Goal: Register for event/course

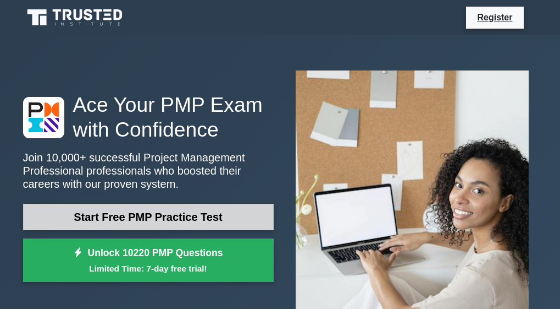
click at [164, 214] on link "Start Free PMP Practice Test" at bounding box center [148, 216] width 251 height 26
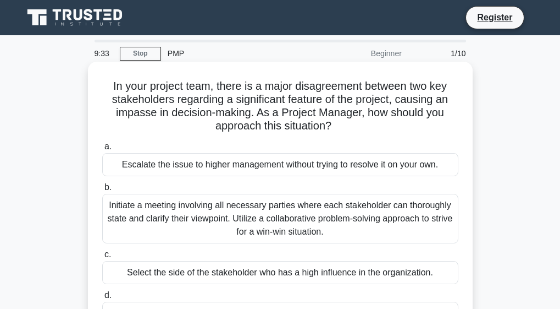
click at [107, 185] on span "b." at bounding box center [107, 186] width 7 height 9
click at [102, 185] on input "b. Initiate a meeting involving all necessary parties where each stakeholder ca…" at bounding box center [102, 187] width 0 height 7
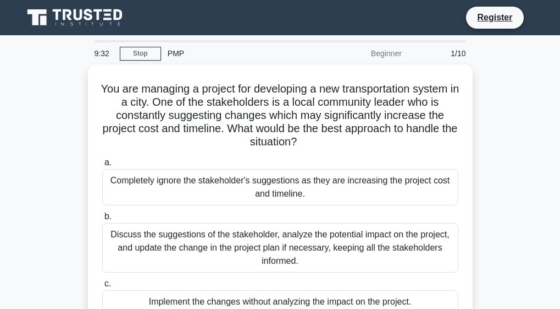
click at [107, 185] on div "Completely ignore the stakeholder's suggestions as they are increasing the proj…" at bounding box center [280, 187] width 356 height 36
click at [102, 166] on input "a. Completely ignore the stakeholder's suggestions as they are increasing the p…" at bounding box center [102, 162] width 0 height 7
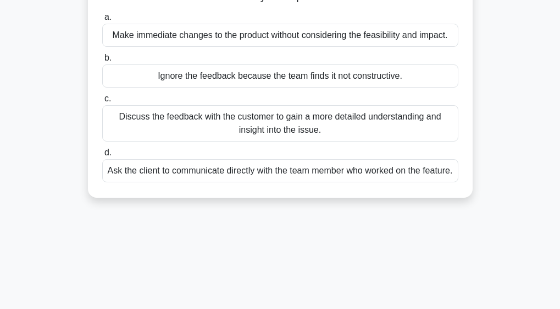
scroll to position [154, 0]
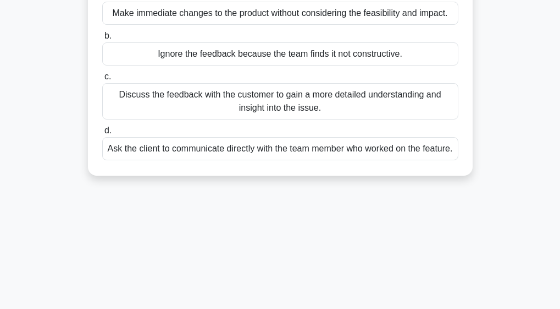
click at [559, 5] on main "8:57 Stop PMP Beginner 3/10 In your software project that uses incremental deli…" at bounding box center [280, 160] width 560 height 559
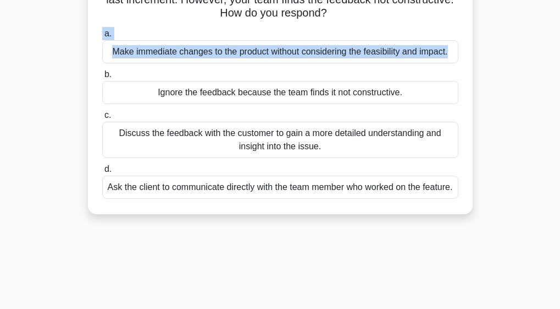
click at [559, 5] on main "8:56 Stop PMP Beginner 3/10 In your software project that uses incremental deli…" at bounding box center [280, 199] width 560 height 559
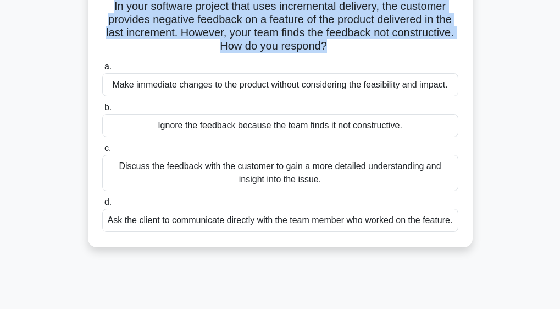
scroll to position [11, 0]
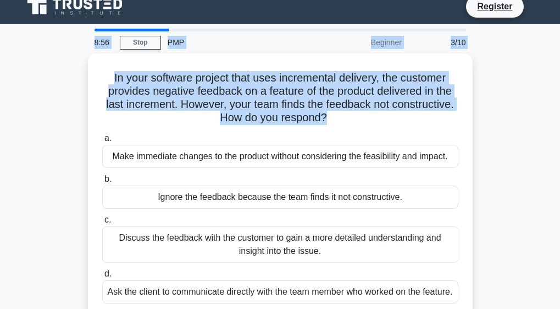
click at [558, 5] on body "Register 8:56 Stop PMP 3/10" at bounding box center [280, 286] width 560 height 594
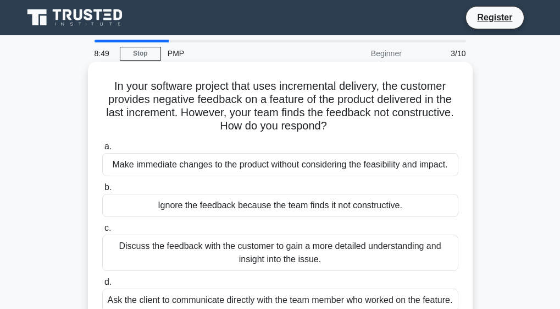
click at [288, 257] on div "Discuss the feedback with the customer to gain a more detailed understanding an…" at bounding box center [280, 252] width 356 height 36
click at [102, 232] on input "c. Discuss the feedback with the customer to gain a more detailed understanding…" at bounding box center [102, 227] width 0 height 7
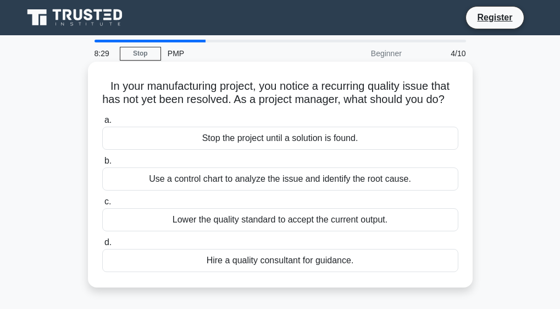
click at [279, 189] on div "Use a control chart to analyze the issue and identify the root cause." at bounding box center [280, 178] width 356 height 23
click at [102, 164] on input "b. Use a control chart to analyze the issue and identify the root cause." at bounding box center [102, 160] width 0 height 7
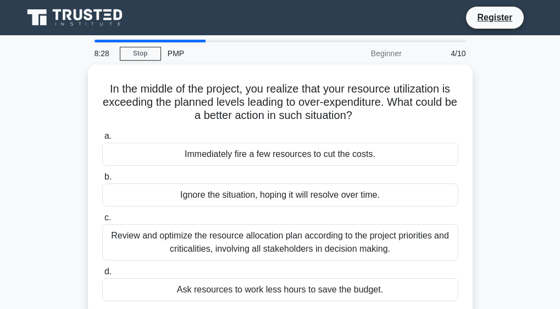
click at [279, 189] on div "Ignore the situation, hoping it will resolve over time." at bounding box center [280, 194] width 356 height 23
click at [102, 180] on input "b. Ignore the situation, hoping it will resolve over time." at bounding box center [102, 176] width 0 height 7
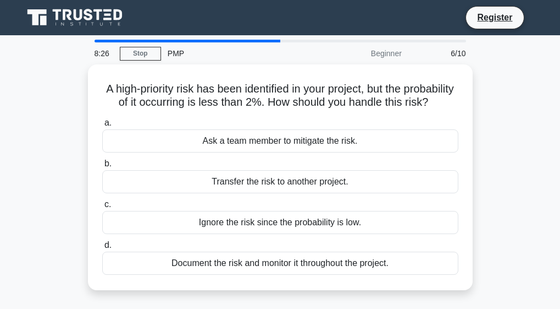
click at [279, 189] on div "Transfer the risk to another project." at bounding box center [280, 181] width 356 height 23
click at [102, 167] on input "b. Transfer the risk to another project." at bounding box center [102, 163] width 0 height 7
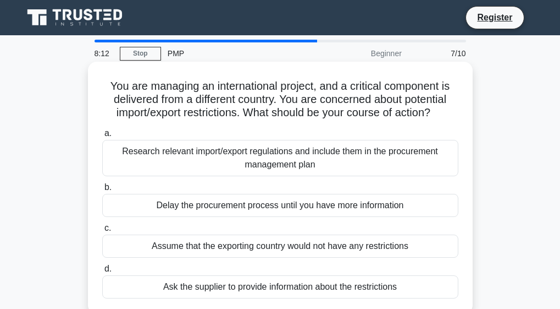
click at [280, 283] on div "Ask the supplier to provide information about the restrictions" at bounding box center [280, 286] width 356 height 23
click at [102, 272] on input "d. Ask the supplier to provide information about the restrictions" at bounding box center [102, 268] width 0 height 7
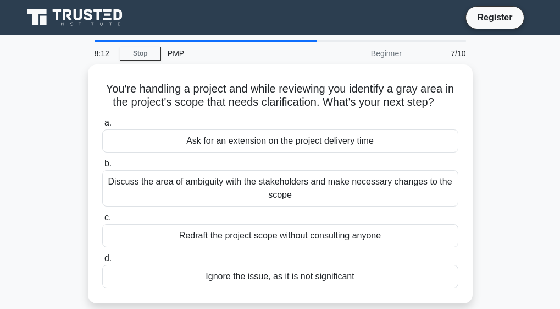
click at [280, 283] on div "Ignore the issue, as it is not significant" at bounding box center [280, 276] width 356 height 23
click at [102, 262] on input "d. Ignore the issue, as it is not significant" at bounding box center [102, 258] width 0 height 7
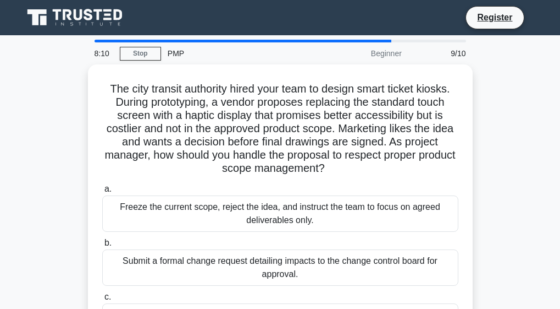
click at [280, 283] on div "Submit a formal change request detailing impacts to the change control board fo…" at bounding box center [280, 267] width 356 height 36
click at [102, 246] on input "b. Submit a formal change request detailing impacts to the change control board…" at bounding box center [102, 242] width 0 height 7
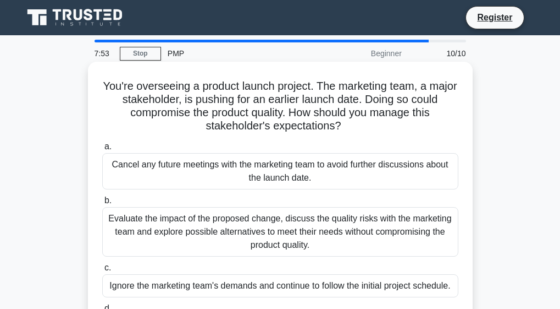
click at [302, 217] on div "Evaluate the impact of the proposed change, discuss the quality risks with the …" at bounding box center [280, 231] width 356 height 49
click at [102, 204] on input "b. Evaluate the impact of the proposed change, discuss the quality risks with t…" at bounding box center [102, 200] width 0 height 7
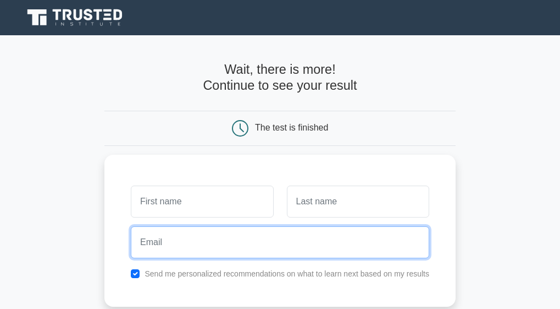
click at [301, 229] on input "email" at bounding box center [280, 242] width 299 height 32
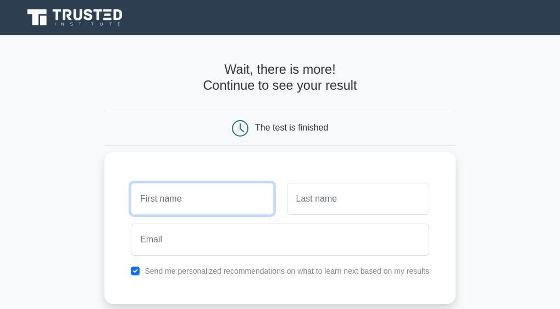
click at [243, 185] on input "text" at bounding box center [202, 199] width 142 height 32
click at [180, 206] on input "text" at bounding box center [202, 199] width 142 height 32
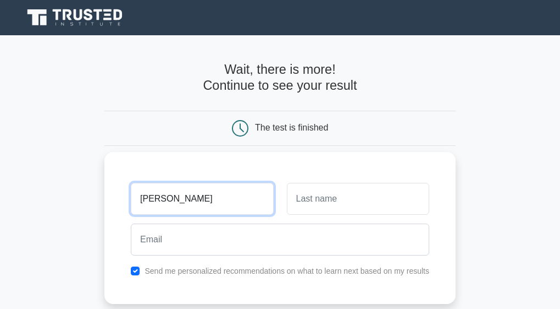
type input "RENE"
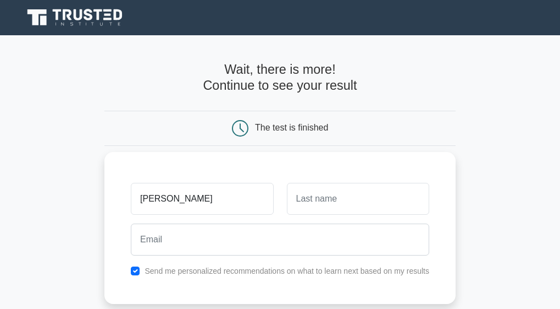
click at [339, 181] on div at bounding box center [358, 198] width 156 height 41
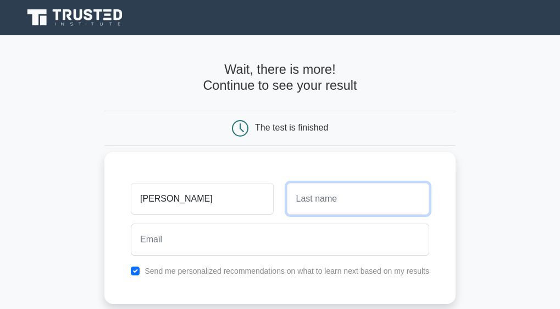
click at [334, 194] on input "text" at bounding box center [358, 199] width 142 height 32
type input "LEONARD"
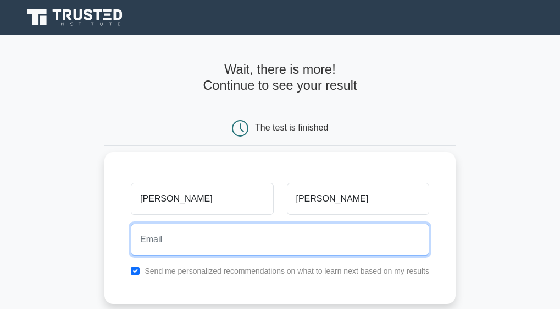
click at [257, 244] on input "email" at bounding box center [280, 239] width 299 height 32
type input "R"
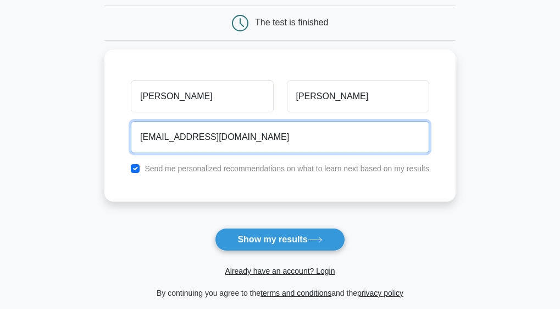
scroll to position [110, 0]
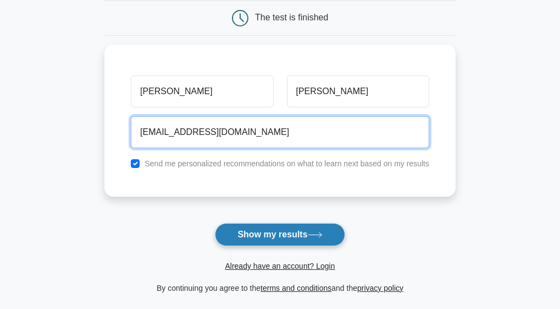
type input "reneleonard15@gmail.com"
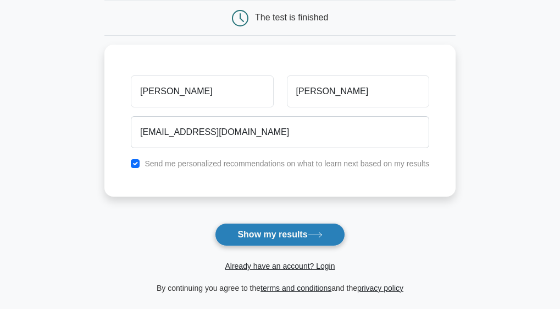
click at [289, 228] on button "Show my results" at bounding box center [280, 234] width 130 height 23
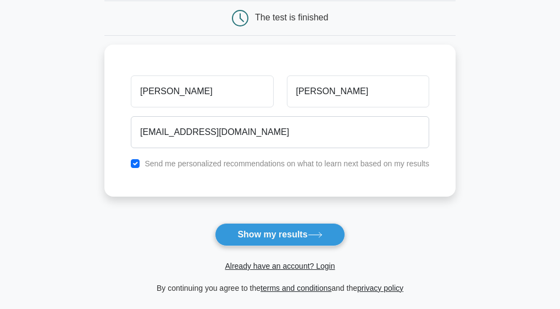
click at [289, 228] on form "Wait, there is more! Continue to see your result The test is finished RENE LEON…" at bounding box center [279, 123] width 351 height 342
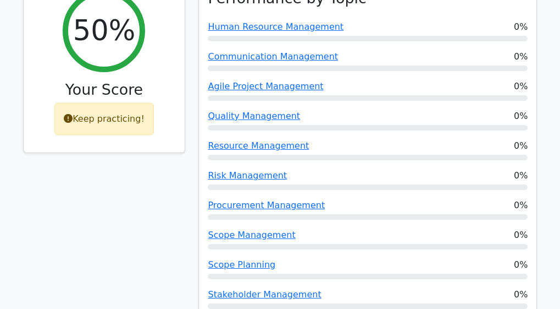
scroll to position [485, 0]
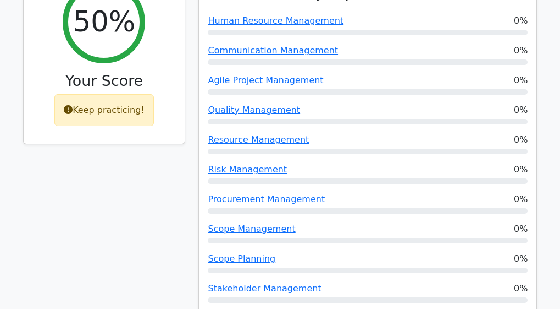
click at [106, 72] on h3 "Your Score" at bounding box center [104, 81] width 144 height 18
click at [131, 100] on div "50% Your Score Keep practicing!" at bounding box center [105, 58] width 162 height 172
click at [130, 103] on div "50% Your Score Keep practicing!" at bounding box center [105, 58] width 162 height 172
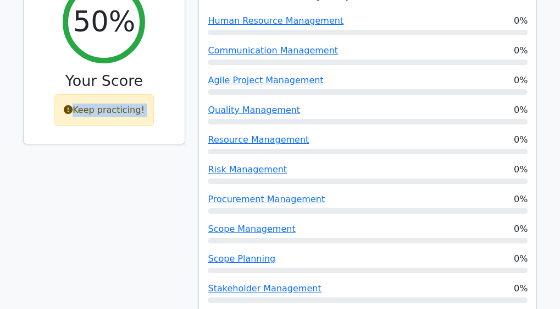
drag, startPoint x: 126, startPoint y: 13, endPoint x: 136, endPoint y: 66, distance: 54.3
click at [136, 66] on div "50% Your Score Keep practicing!" at bounding box center [105, 58] width 162 height 172
